Goal: Check status: Check status

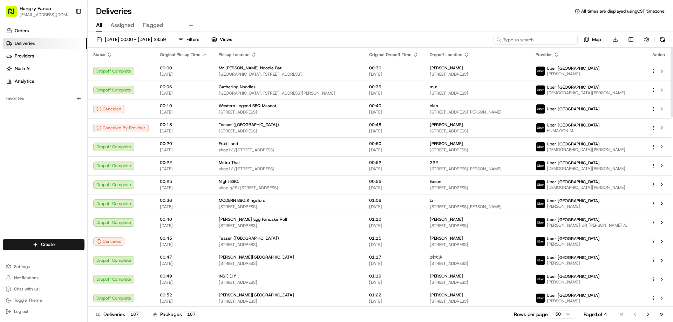
click at [532, 38] on input at bounding box center [536, 40] width 84 height 10
paste input "775458229505176374442"
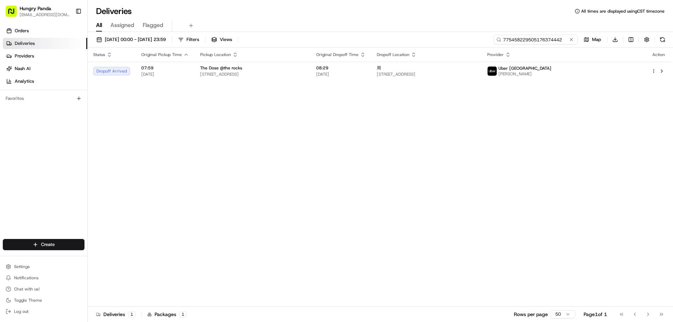
type input "775458229505176374442"
click at [519, 82] on div "Status Original Pickup Time Pickup Location Original Dropoff Time Dropoff Locat…" at bounding box center [380, 177] width 584 height 259
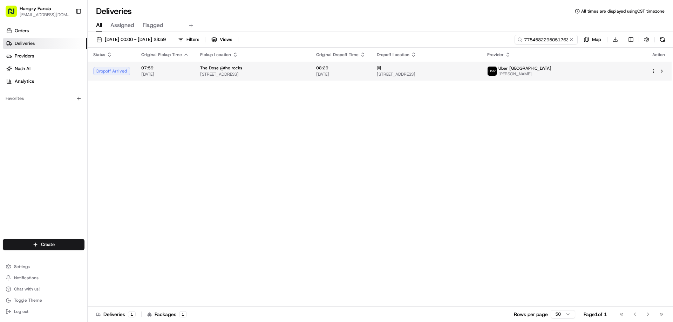
click at [482, 78] on td "周 [STREET_ADDRESS]" at bounding box center [426, 71] width 110 height 19
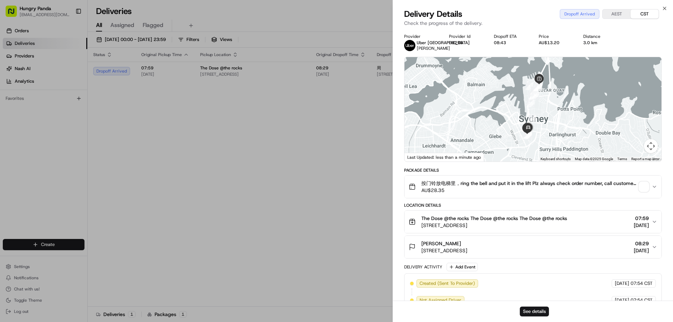
click at [641, 187] on span "button" at bounding box center [644, 187] width 10 height 10
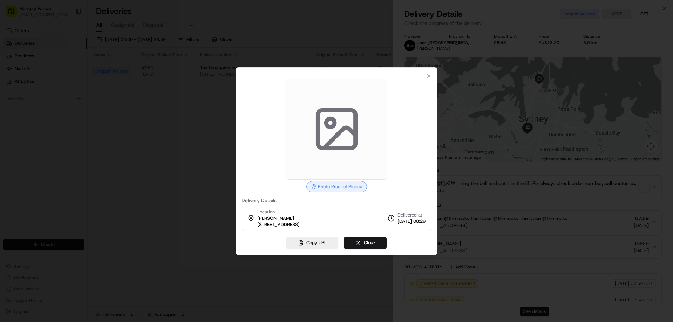
click at [559, 122] on div at bounding box center [336, 161] width 673 height 322
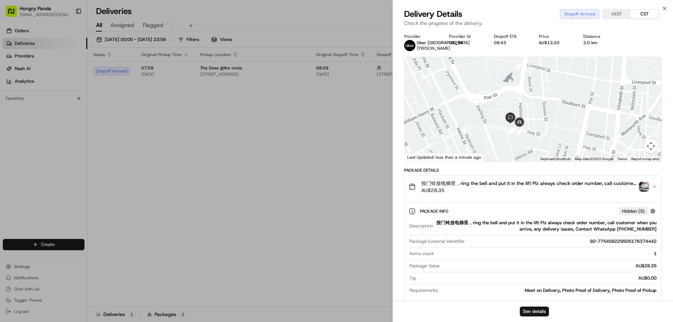
drag, startPoint x: 531, startPoint y: 135, endPoint x: 537, endPoint y: 112, distance: 24.2
click at [537, 112] on div at bounding box center [533, 109] width 257 height 105
